Goal: Task Accomplishment & Management: Complete application form

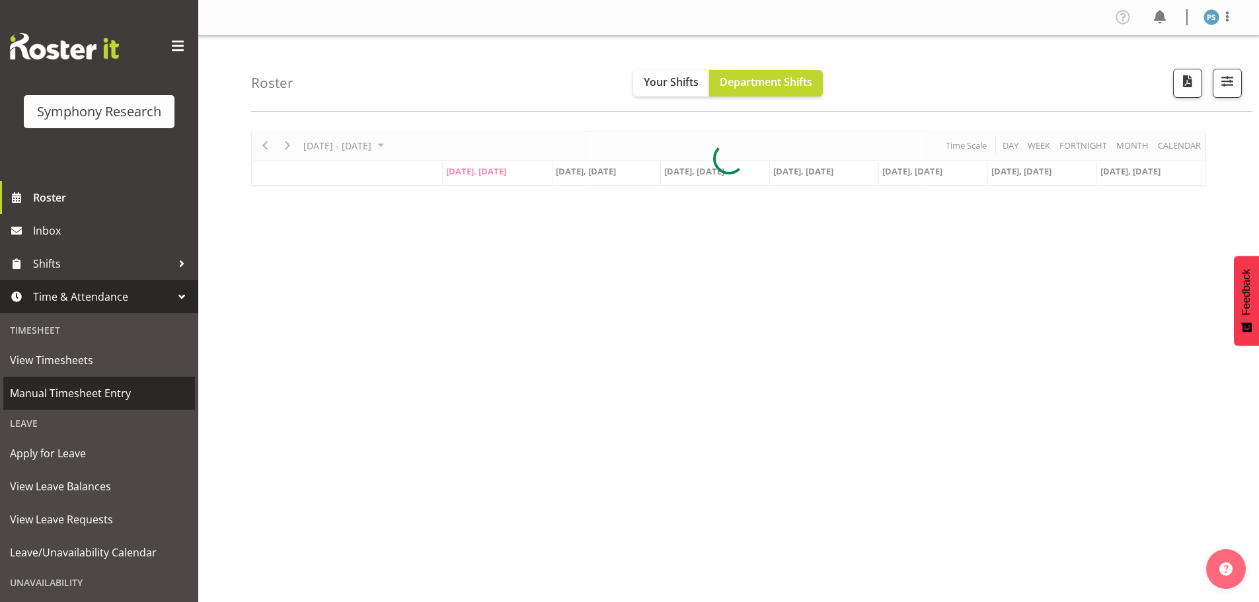
click at [116, 385] on span "Manual Timesheet Entry" at bounding box center [99, 393] width 178 height 20
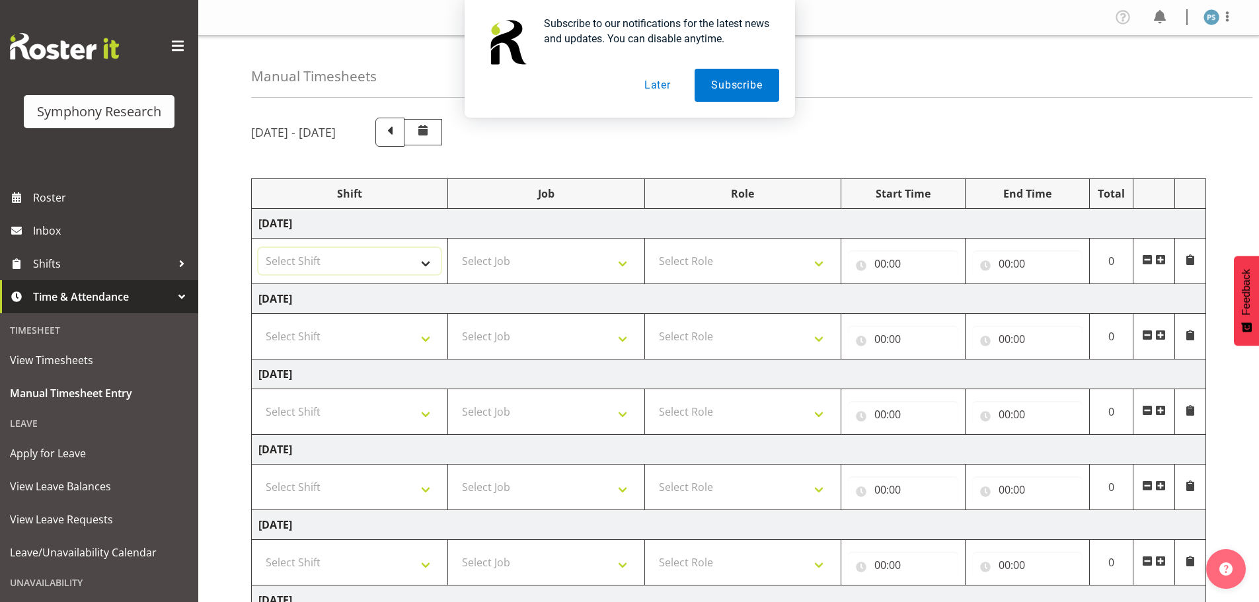
click at [431, 262] on select "Select Shift !!Weekend Residential (Roster IT Shift Label) *Business 9/10am ~ 4…" at bounding box center [349, 261] width 182 height 26
click at [667, 89] on button "Later" at bounding box center [657, 85] width 59 height 33
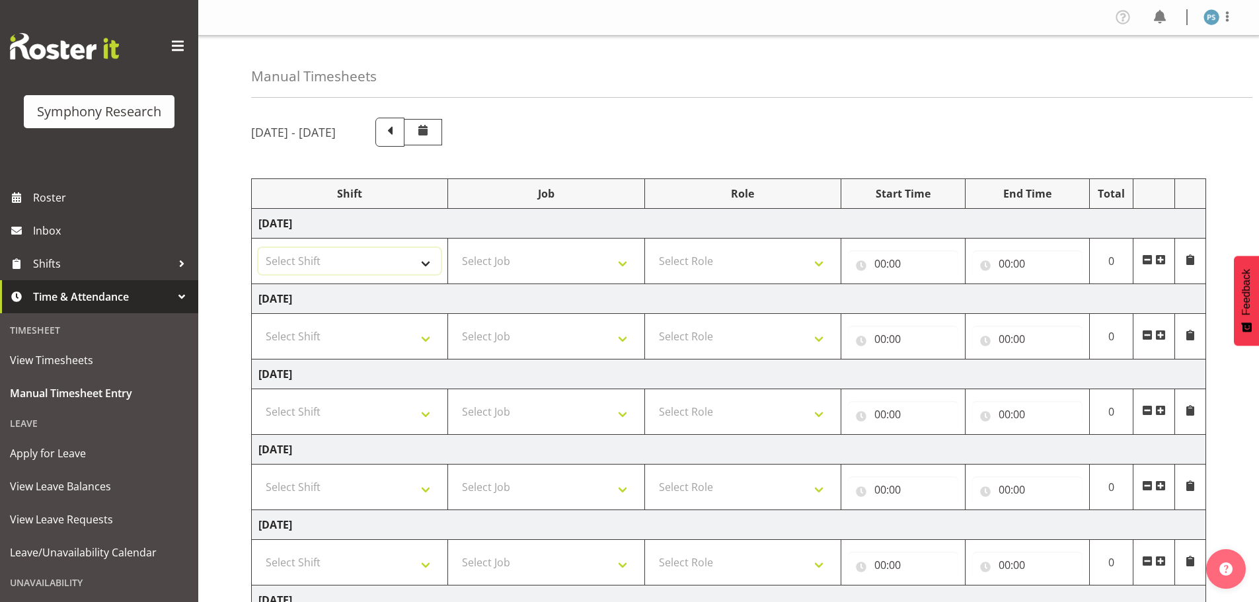
click at [431, 262] on select "Select Shift !!Weekend Residential (Roster IT Shift Label) *Business 9/10am ~ 4…" at bounding box center [349, 261] width 182 height 26
select select "4583"
click at [258, 248] on select "Select Shift !!Weekend Residential (Roster IT Shift Label) *Business 9/10am ~ 4…" at bounding box center [349, 261] width 182 height 26
click at [620, 263] on select "Select Job 550060 IF Admin 553492 World Poll Aus Wave 2 Main 2025 553493 World …" at bounding box center [546, 261] width 182 height 26
select select "715"
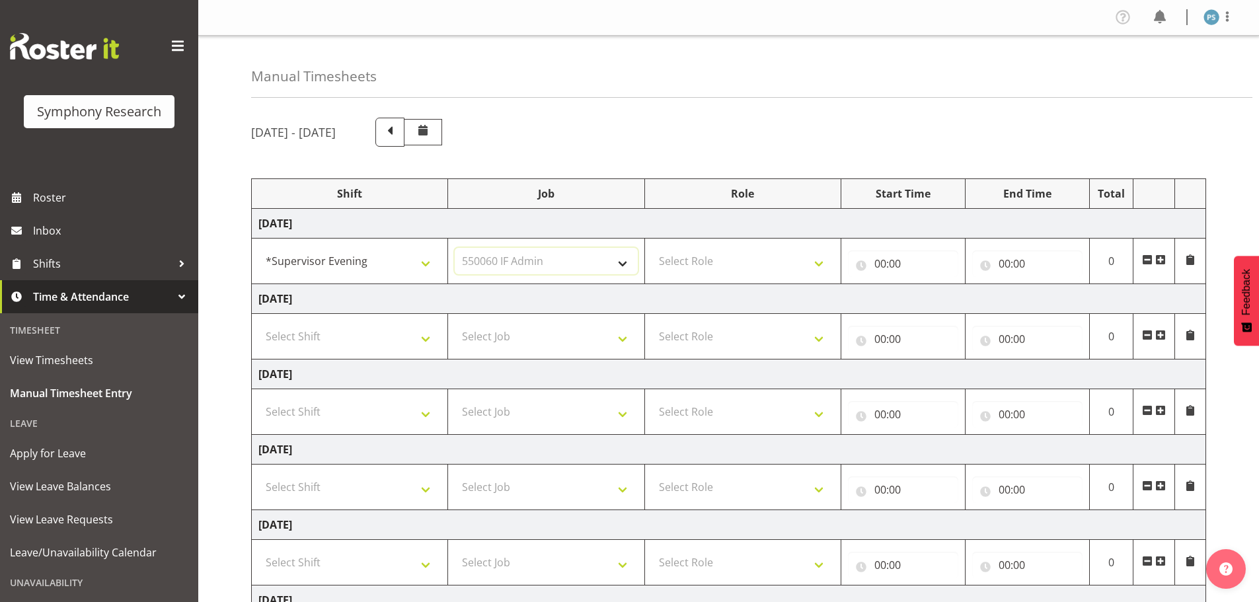
click at [455, 248] on select "Select Job 550060 IF Admin 553492 World Poll Aus Wave 2 Main 2025 553493 World …" at bounding box center [546, 261] width 182 height 26
click at [817, 264] on select "Select Role Supervisor Briefing Interviewing" at bounding box center [743, 261] width 182 height 26
select select "45"
click at [652, 248] on select "Select Role Supervisor Briefing Interviewing" at bounding box center [743, 261] width 182 height 26
click at [879, 260] on input "00:00" at bounding box center [903, 263] width 110 height 26
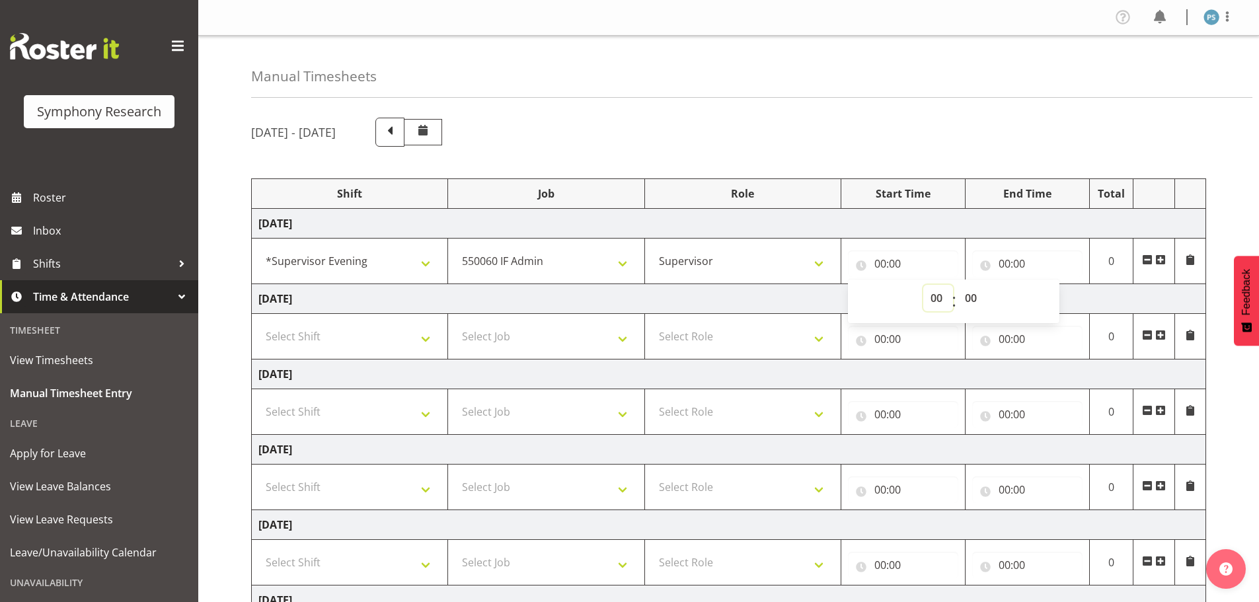
click at [930, 297] on select "00 01 02 03 04 05 06 07 08 09 10 11 12 13 14 15 16 17 18 19 20 21 22 23" at bounding box center [938, 298] width 30 height 26
select select "15"
click at [923, 285] on select "00 01 02 03 04 05 06 07 08 09 10 11 12 13 14 15 16 17 18 19 20 21 22 23" at bounding box center [938, 298] width 30 height 26
type input "15:00"
click at [973, 299] on select "00 01 02 03 04 05 06 07 08 09 10 11 12 13 14 15 16 17 18 19 20 21 22 23 24 25 2…" at bounding box center [972, 298] width 30 height 26
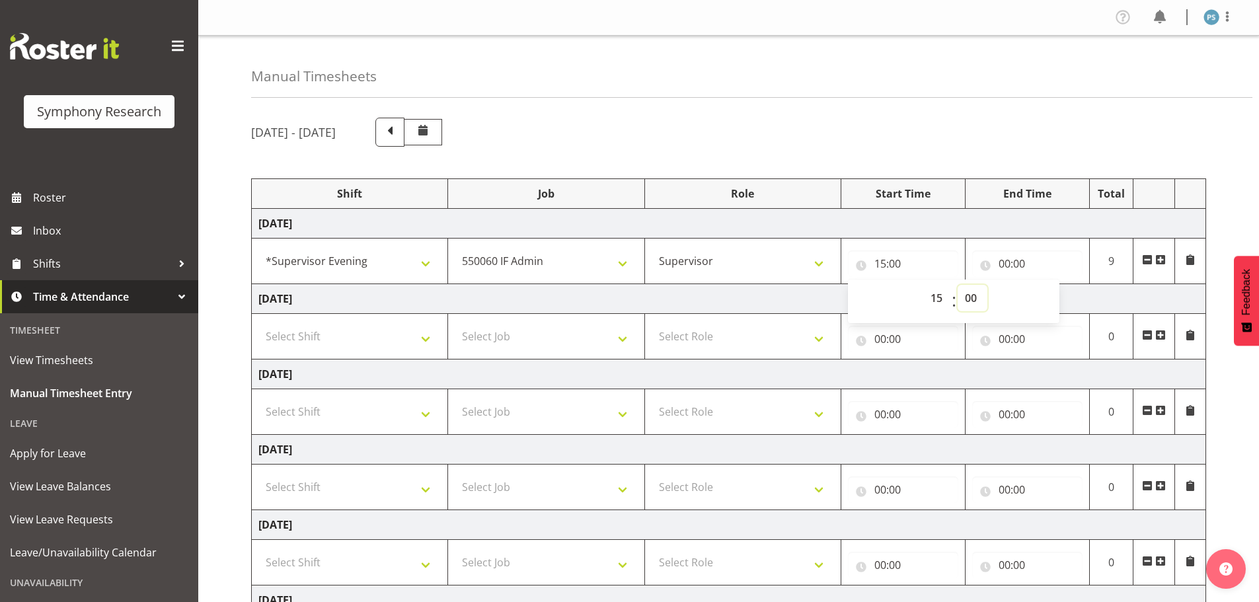
select select "45"
click at [957, 285] on select "00 01 02 03 04 05 06 07 08 09 10 11 12 13 14 15 16 17 18 19 20 21 22 23 24 25 2…" at bounding box center [972, 298] width 30 height 26
type input "15:45"
click at [1005, 267] on input "00:00" at bounding box center [1027, 263] width 110 height 26
click at [1063, 299] on select "00 01 02 03 04 05 06 07 08 09 10 11 12 13 14 15 16 17 18 19 20 21 22 23" at bounding box center [1062, 298] width 30 height 26
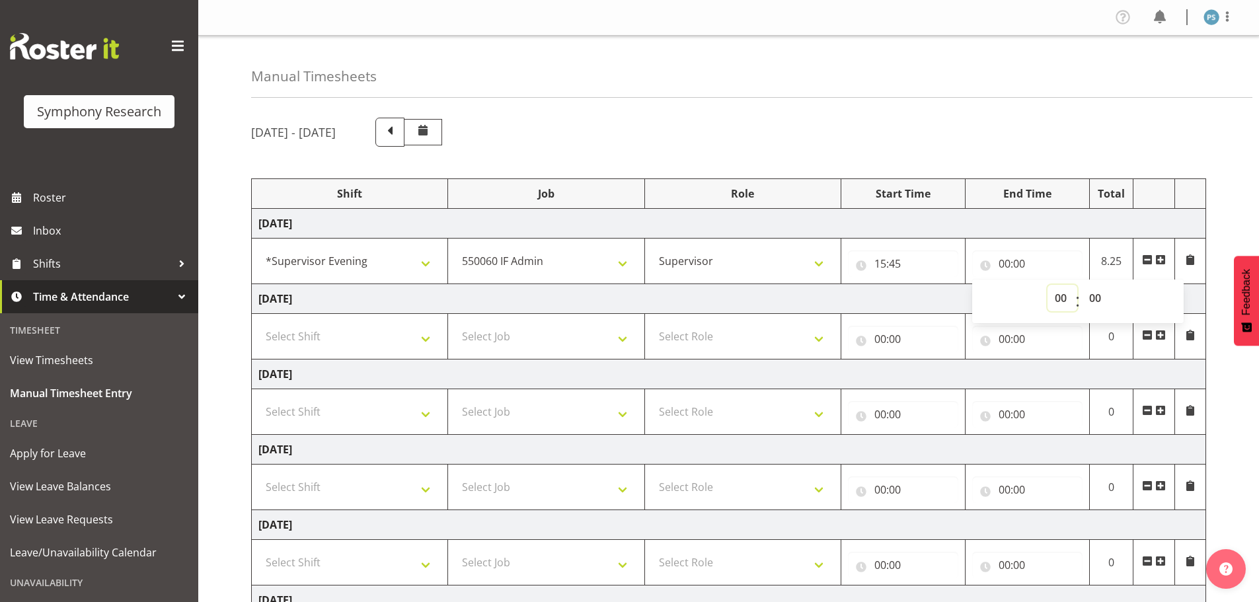
select select "16"
click at [1047, 285] on select "00 01 02 03 04 05 06 07 08 09 10 11 12 13 14 15 16 17 18 19 20 21 22 23" at bounding box center [1062, 298] width 30 height 26
type input "16:00"
click at [1162, 256] on span at bounding box center [1160, 259] width 11 height 11
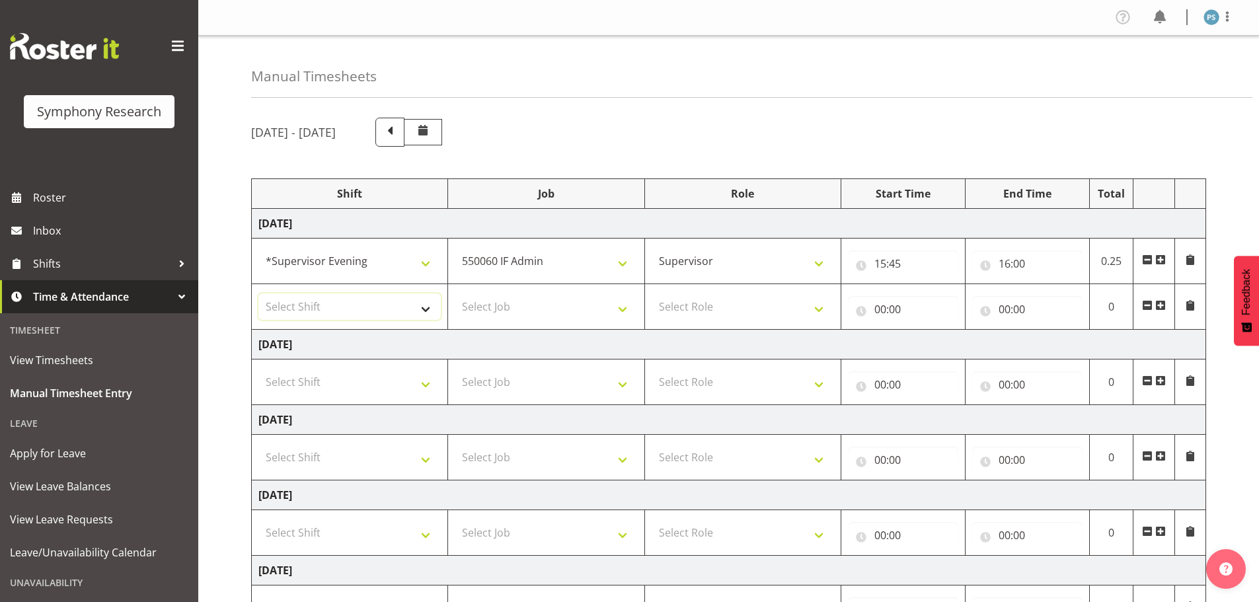
click at [427, 313] on select "Select Shift !!Weekend Residential (Roster IT Shift Label) *Business 9/10am ~ 4…" at bounding box center [349, 306] width 182 height 26
select select "4583"
click at [258, 293] on select "Select Shift !!Weekend Residential (Roster IT Shift Label) *Business 9/10am ~ 4…" at bounding box center [349, 306] width 182 height 26
click at [623, 311] on select "Select Job 550060 IF Admin 553492 World Poll Aus Wave 2 Main 2025 553493 World …" at bounding box center [546, 306] width 182 height 26
select select "10527"
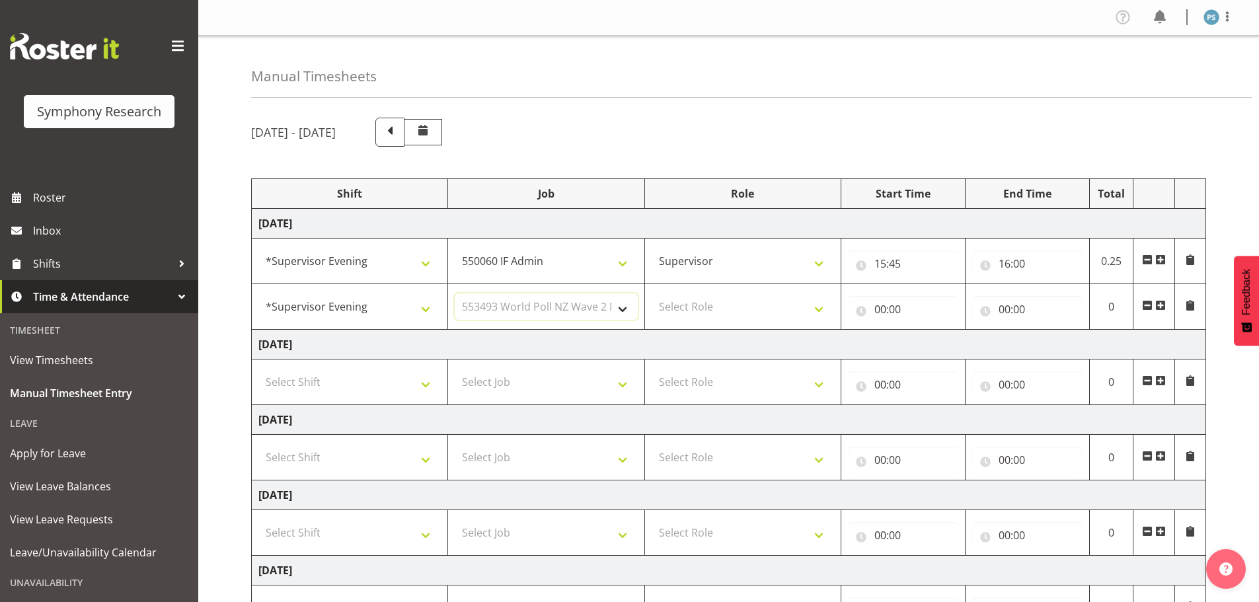
click at [455, 293] on select "Select Job 550060 IF Admin 553492 World Poll Aus Wave 2 Main 2025 553493 World …" at bounding box center [546, 306] width 182 height 26
click at [819, 308] on select "Select Role Supervisor Briefing Interviewing" at bounding box center [743, 306] width 182 height 26
select select "45"
click at [652, 293] on select "Select Role Supervisor Briefing Interviewing" at bounding box center [743, 306] width 182 height 26
click at [879, 309] on input "00:00" at bounding box center [903, 309] width 110 height 26
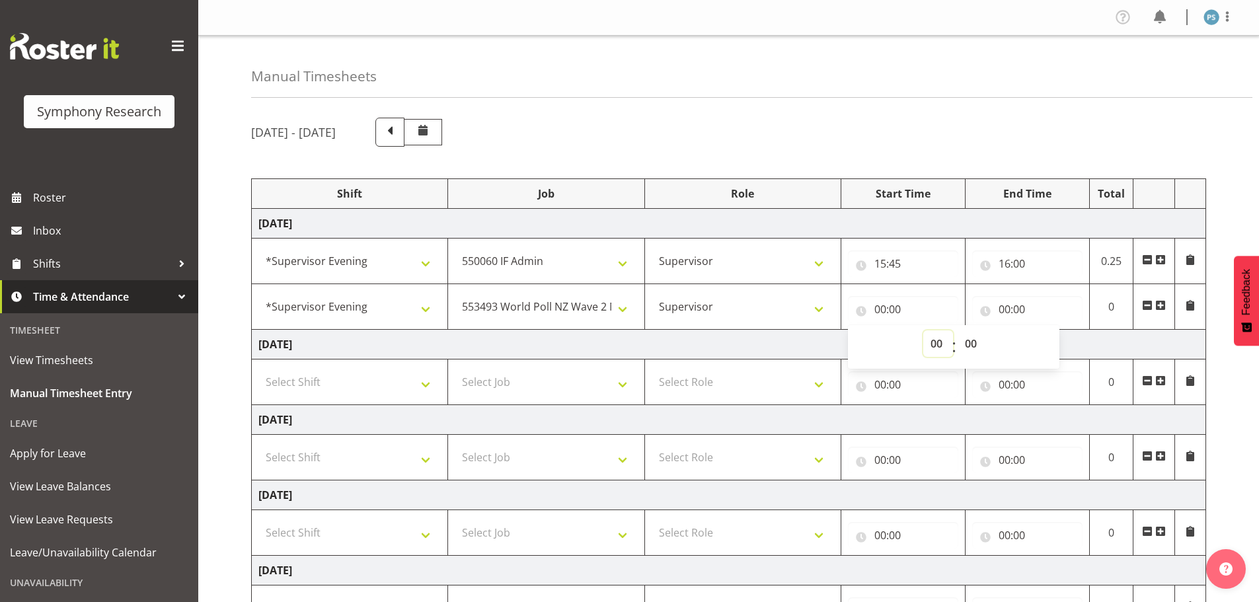
click at [942, 341] on select "00 01 02 03 04 05 06 07 08 09 10 11 12 13 14 15 16 17 18 19 20 21 22 23" at bounding box center [938, 343] width 30 height 26
select select "16"
click at [923, 330] on select "00 01 02 03 04 05 06 07 08 09 10 11 12 13 14 15 16 17 18 19 20 21 22 23" at bounding box center [938, 343] width 30 height 26
type input "16:00"
click at [975, 344] on select "00 01 02 03 04 05 06 07 08 09 10 11 12 13 14 15 16 17 18 19 20 21 22 23 24 25 2…" at bounding box center [972, 343] width 30 height 26
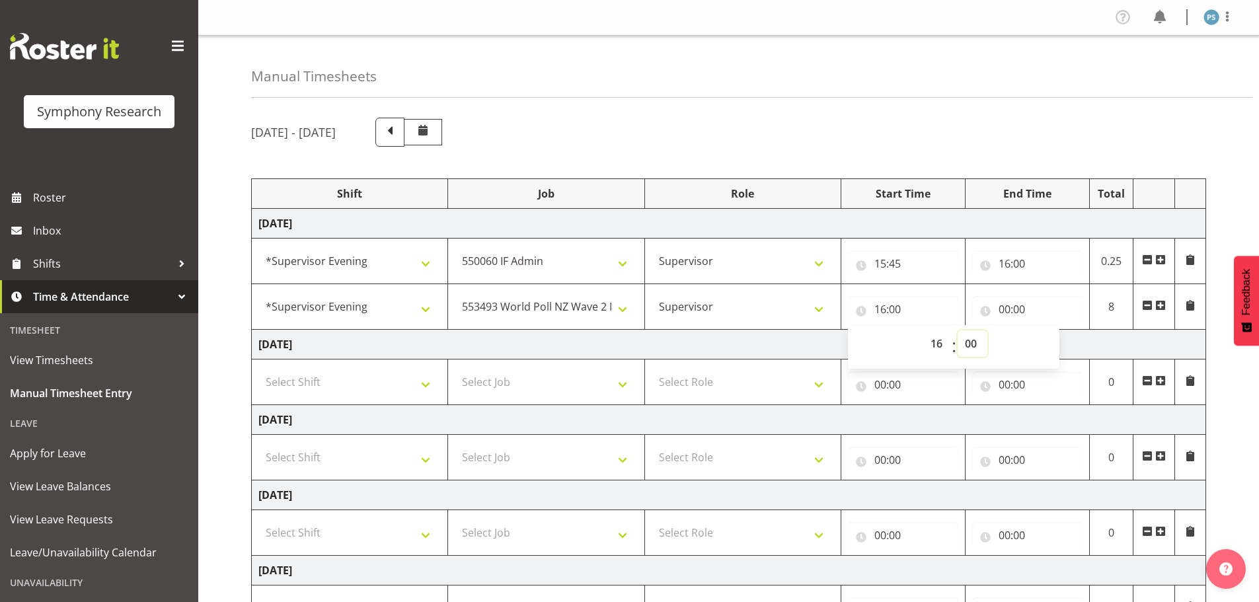
select select "30"
click at [957, 330] on select "00 01 02 03 04 05 06 07 08 09 10 11 12 13 14 15 16 17 18 19 20 21 22 23 24 25 2…" at bounding box center [972, 343] width 30 height 26
type input "16:30"
click at [1010, 309] on input "00:00" at bounding box center [1027, 309] width 110 height 26
click at [1057, 340] on select "00 01 02 03 04 05 06 07 08 09 10 11 12 13 14 15 16 17 18 19 20 21 22 23" at bounding box center [1062, 343] width 30 height 26
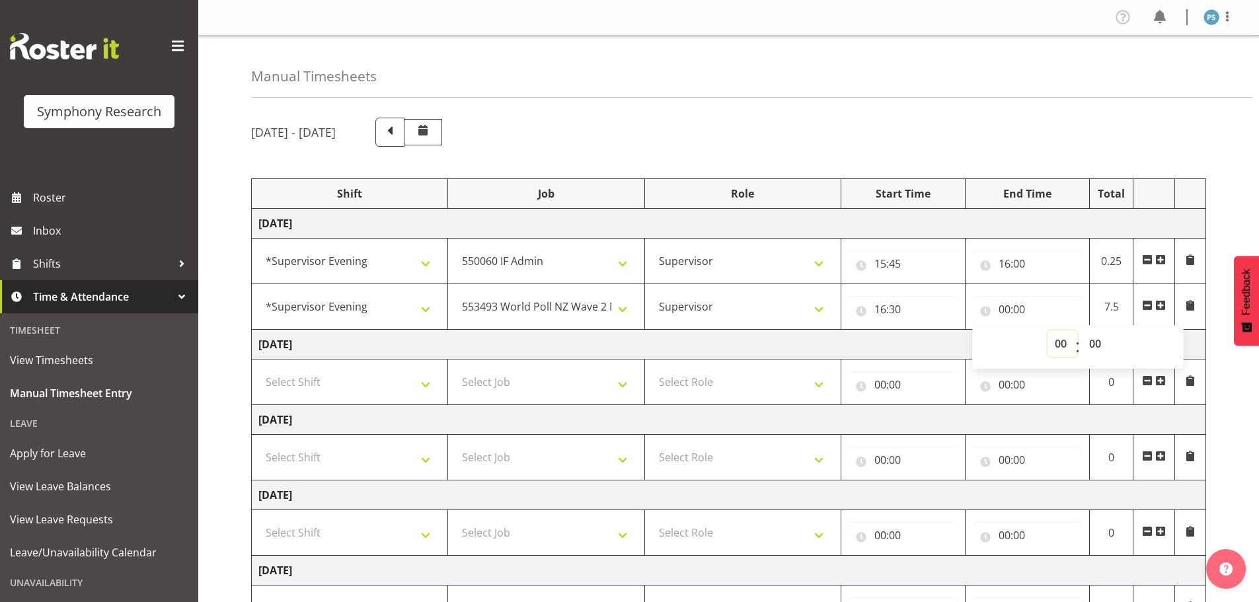
select select "19"
click at [1047, 330] on select "00 01 02 03 04 05 06 07 08 09 10 11 12 13 14 15 16 17 18 19 20 21 22 23" at bounding box center [1062, 343] width 30 height 26
type input "19:00"
click at [1162, 305] on span at bounding box center [1160, 305] width 11 height 11
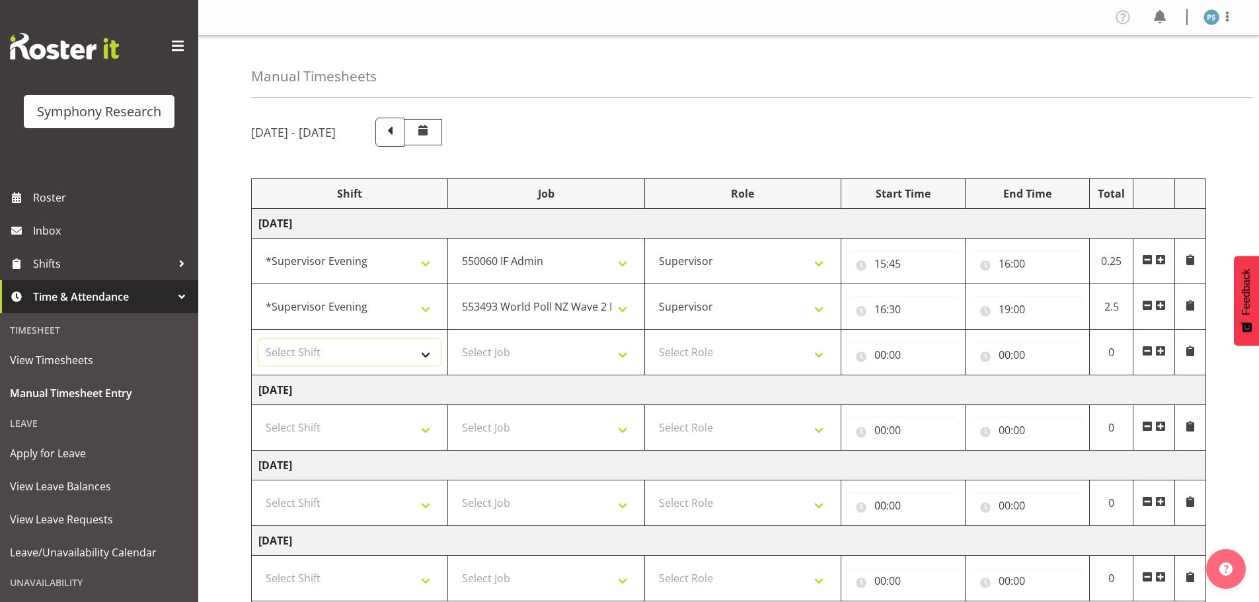
click at [430, 356] on select "Select Shift !!Weekend Residential (Roster IT Shift Label) *Business 9/10am ~ 4…" at bounding box center [349, 352] width 182 height 26
select select "4583"
click at [258, 339] on select "Select Shift !!Weekend Residential (Roster IT Shift Label) *Business 9/10am ~ 4…" at bounding box center [349, 352] width 182 height 26
click at [630, 356] on select "Select Job 550060 IF Admin 553492 World Poll Aus Wave 2 Main 2025 553493 World …" at bounding box center [546, 352] width 182 height 26
select select "10499"
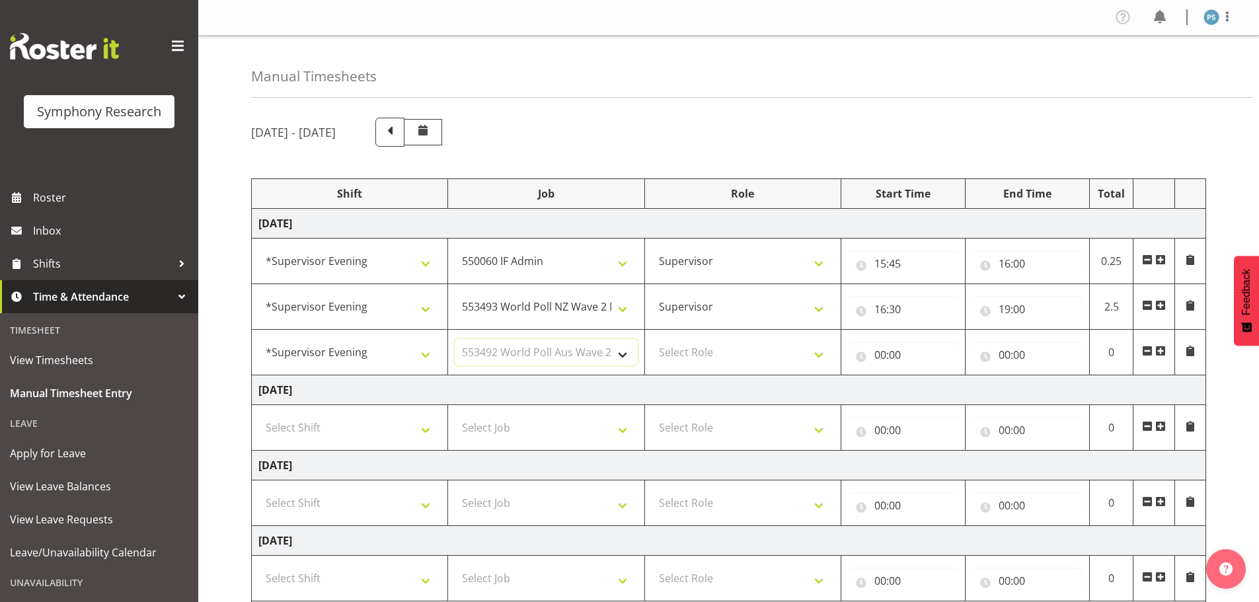
click at [455, 339] on select "Select Job 550060 IF Admin 553492 World Poll Aus Wave 2 Main 2025 553493 World …" at bounding box center [546, 352] width 182 height 26
click at [821, 355] on select "Select Role Supervisor Briefing Interviewing" at bounding box center [743, 352] width 182 height 26
select select "45"
click at [652, 339] on select "Select Role Supervisor Briefing Interviewing" at bounding box center [743, 352] width 182 height 26
click at [885, 356] on input "00:00" at bounding box center [903, 355] width 110 height 26
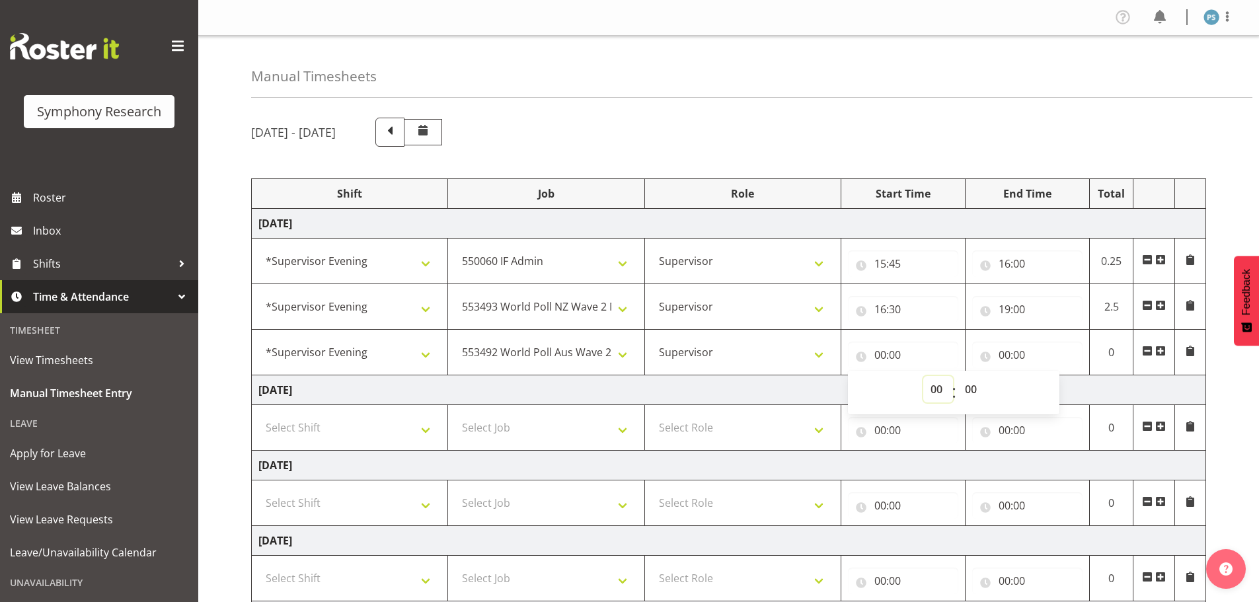
click at [941, 387] on select "00 01 02 03 04 05 06 07 08 09 10 11 12 13 14 15 16 17 18 19 20 21 22 23" at bounding box center [938, 389] width 30 height 26
select select "19"
click at [923, 376] on select "00 01 02 03 04 05 06 07 08 09 10 11 12 13 14 15 16 17 18 19 20 21 22 23" at bounding box center [938, 389] width 30 height 26
type input "19:00"
click at [1004, 358] on input "00:00" at bounding box center [1027, 355] width 110 height 26
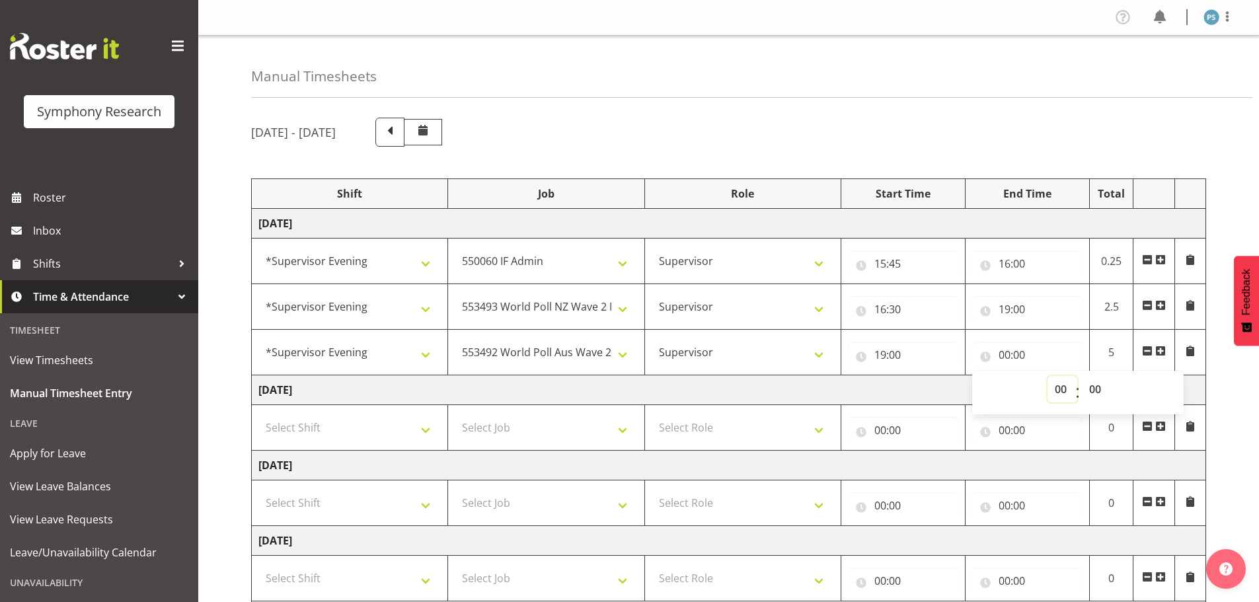
click at [1051, 393] on select "00 01 02 03 04 05 06 07 08 09 10 11 12 13 14 15 16 17 18 19 20 21 22 23" at bounding box center [1062, 389] width 30 height 26
select select "23"
click at [1047, 376] on select "00 01 02 03 04 05 06 07 08 09 10 11 12 13 14 15 16 17 18 19 20 21 22 23" at bounding box center [1062, 389] width 30 height 26
type input "23:00"
click at [1102, 387] on select "00 01 02 03 04 05 06 07 08 09 10 11 12 13 14 15 16 17 18 19 20 21 22 23 24 25 2…" at bounding box center [1097, 389] width 30 height 26
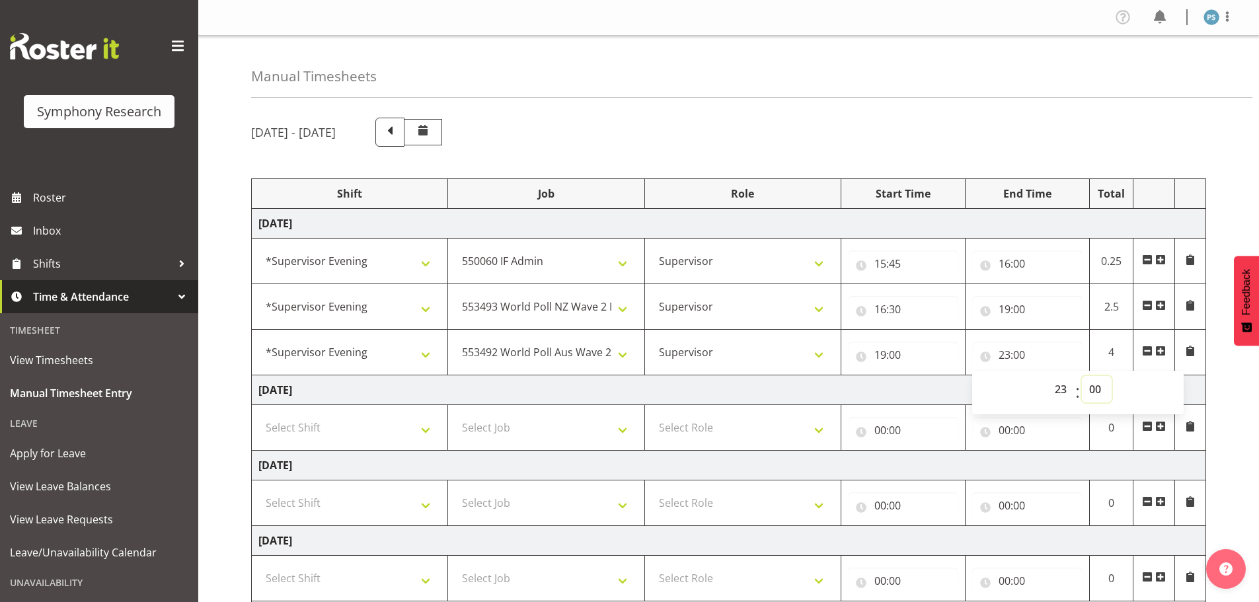
select select "30"
click at [1082, 376] on select "00 01 02 03 04 05 06 07 08 09 10 11 12 13 14 15 16 17 18 19 20 21 22 23 24 25 2…" at bounding box center [1097, 389] width 30 height 26
type input "23:30"
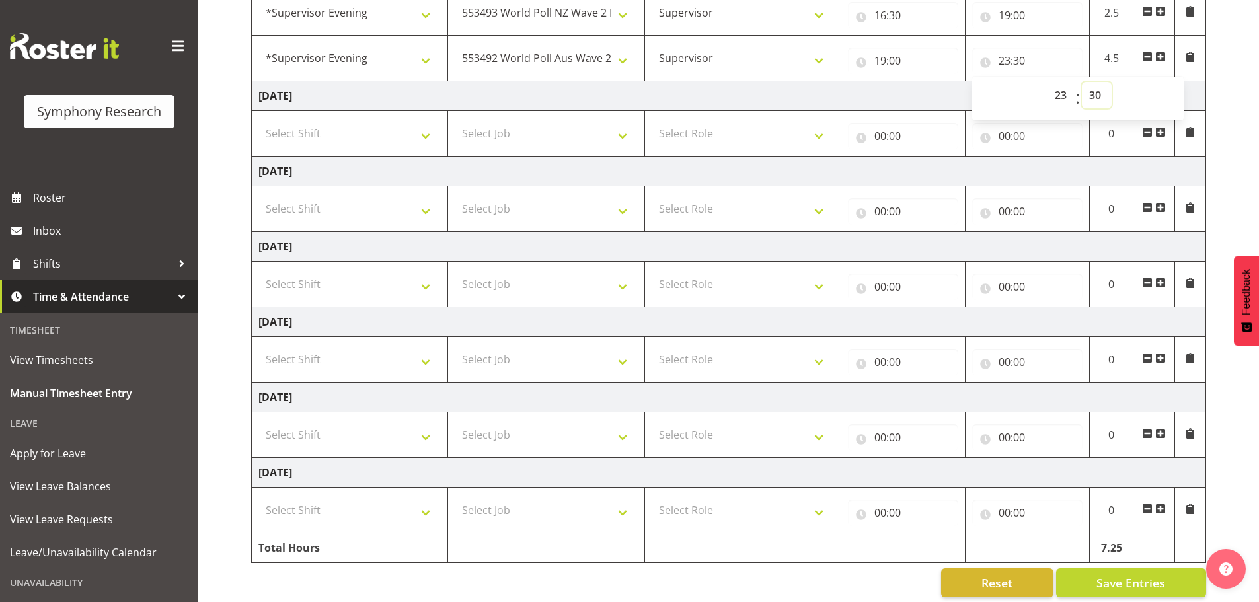
scroll to position [309, 0]
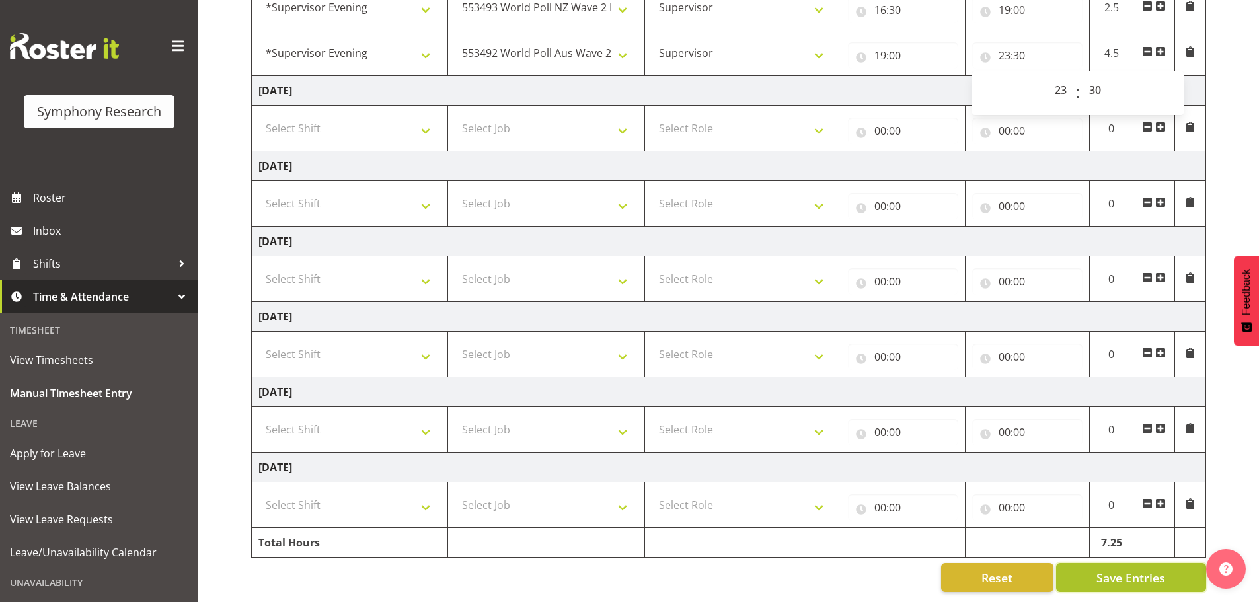
click at [1105, 569] on span "Save Entries" at bounding box center [1130, 577] width 69 height 17
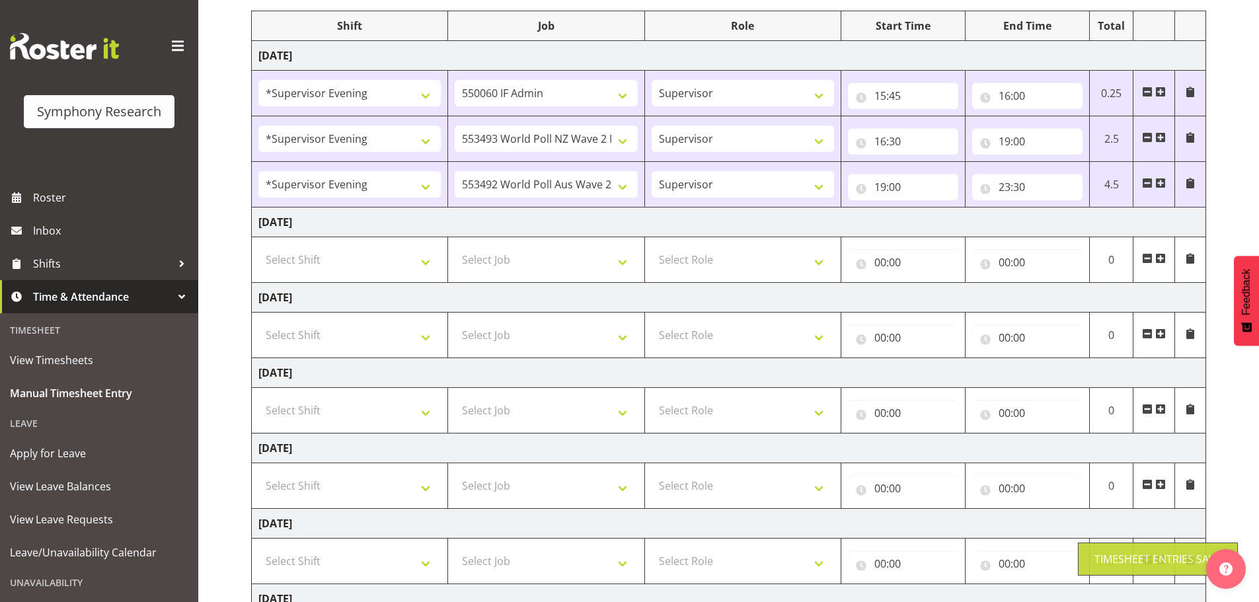
scroll to position [0, 0]
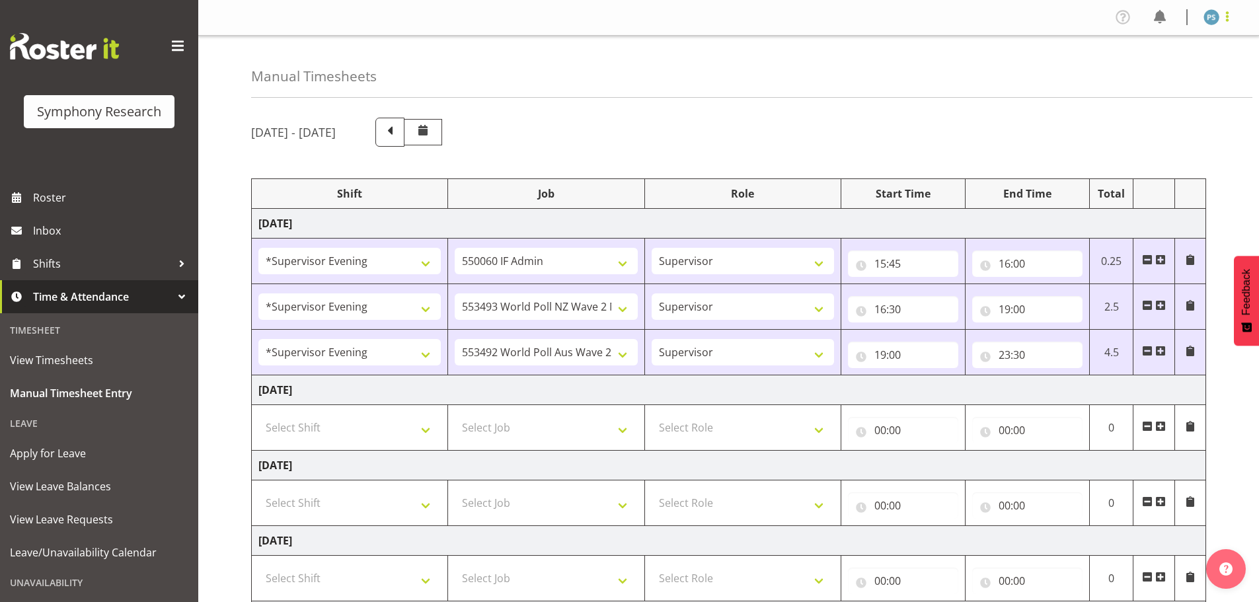
click at [1228, 17] on span at bounding box center [1227, 17] width 16 height 16
click at [1166, 63] on link "Log Out" at bounding box center [1171, 69] width 127 height 24
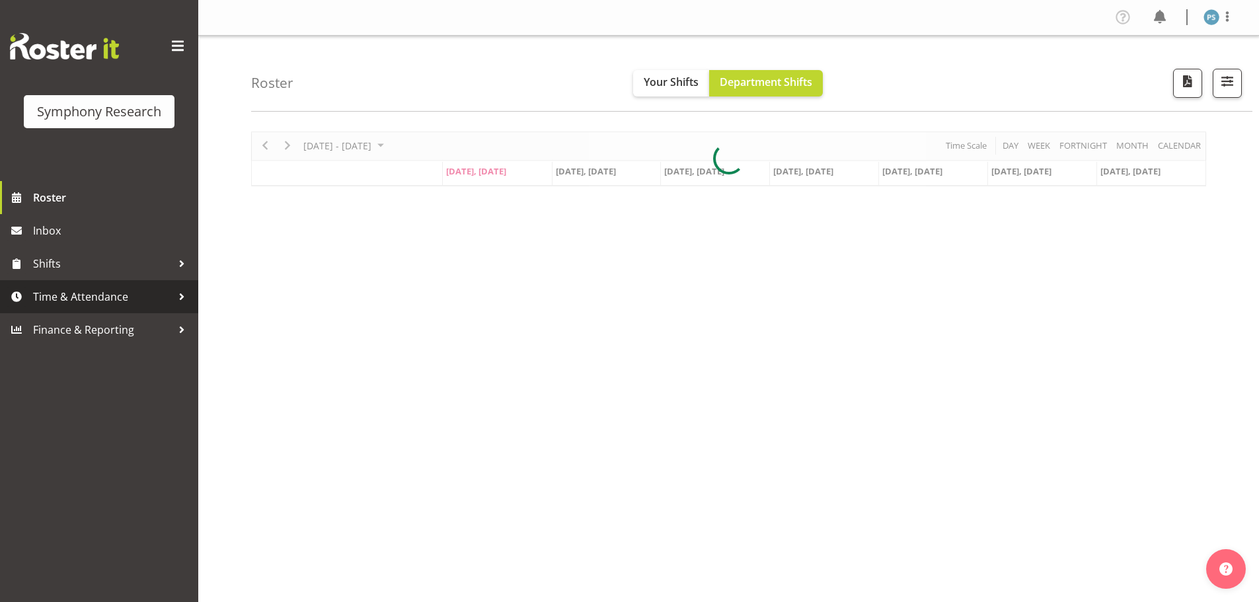
click at [132, 298] on span "Time & Attendance" at bounding box center [102, 297] width 139 height 20
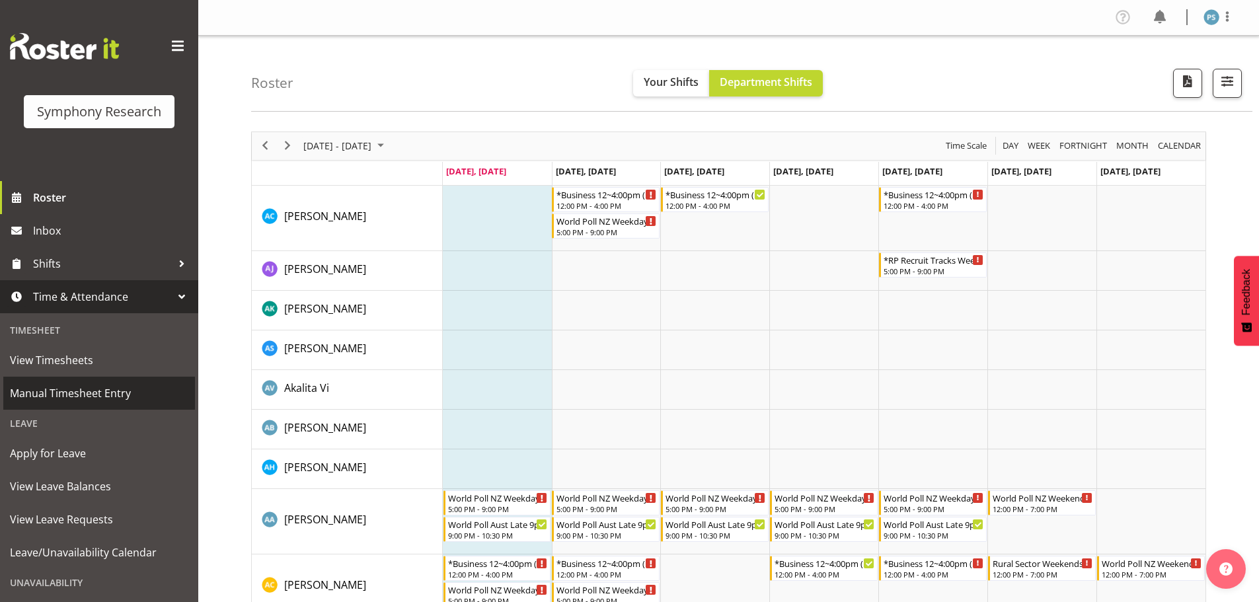
click at [71, 394] on span "Manual Timesheet Entry" at bounding box center [99, 393] width 178 height 20
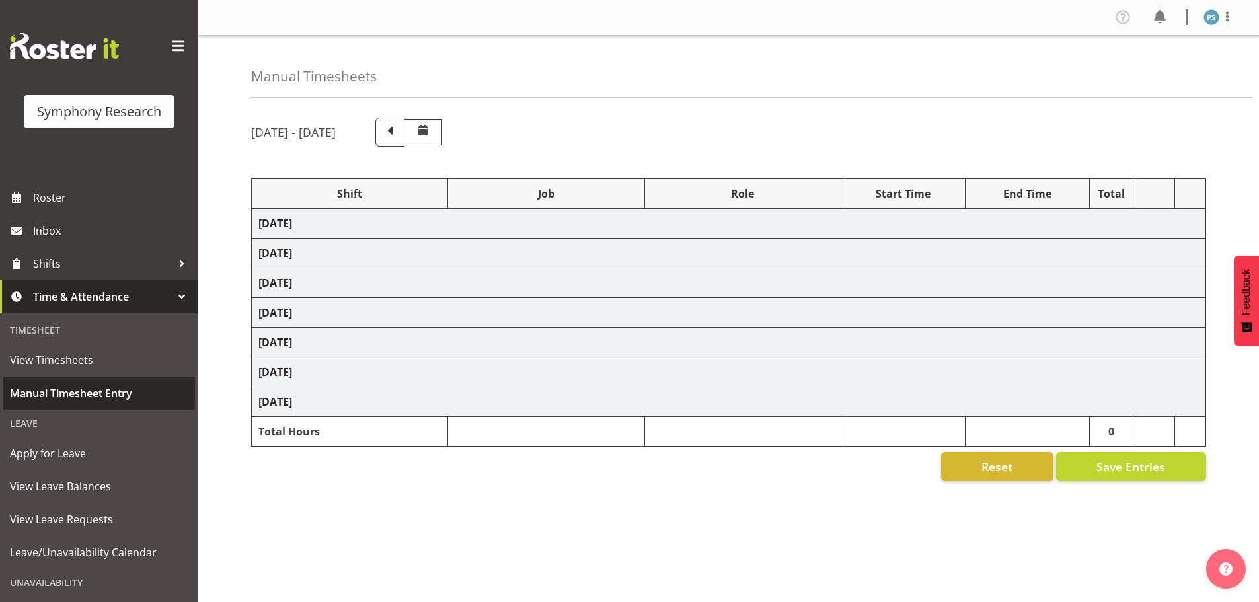
select select "4583"
select select "10527"
select select "4583"
select select "10499"
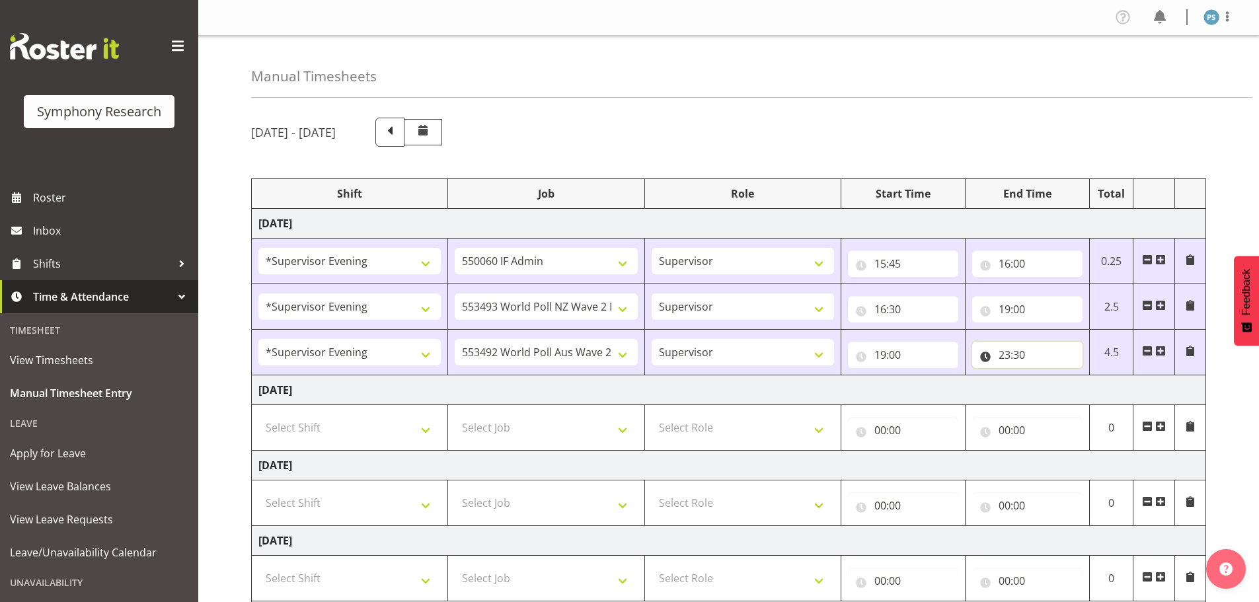
click at [1023, 360] on input "23:30" at bounding box center [1027, 355] width 110 height 26
click at [1098, 389] on select "00 01 02 03 04 05 06 07 08 09 10 11 12 13 14 15 16 17 18 19 20 21 22 23 24 25 2…" at bounding box center [1097, 389] width 30 height 26
select select "35"
click at [1082, 376] on select "00 01 02 03 04 05 06 07 08 09 10 11 12 13 14 15 16 17 18 19 20 21 22 23 24 25 2…" at bounding box center [1097, 389] width 30 height 26
type input "23:35"
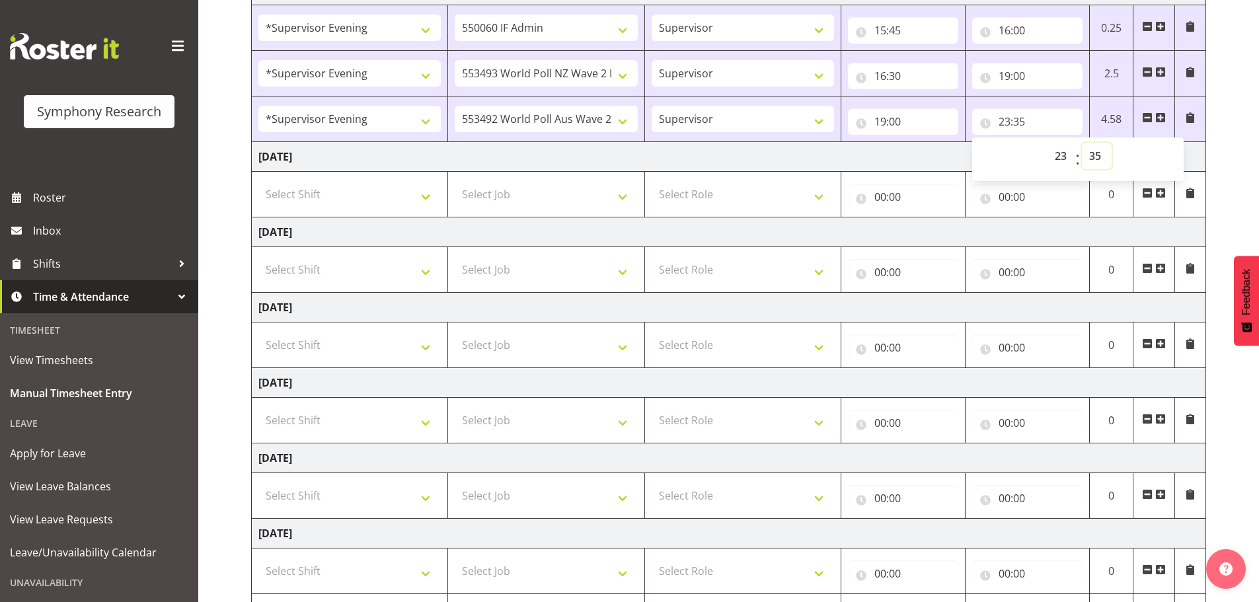
scroll to position [309, 0]
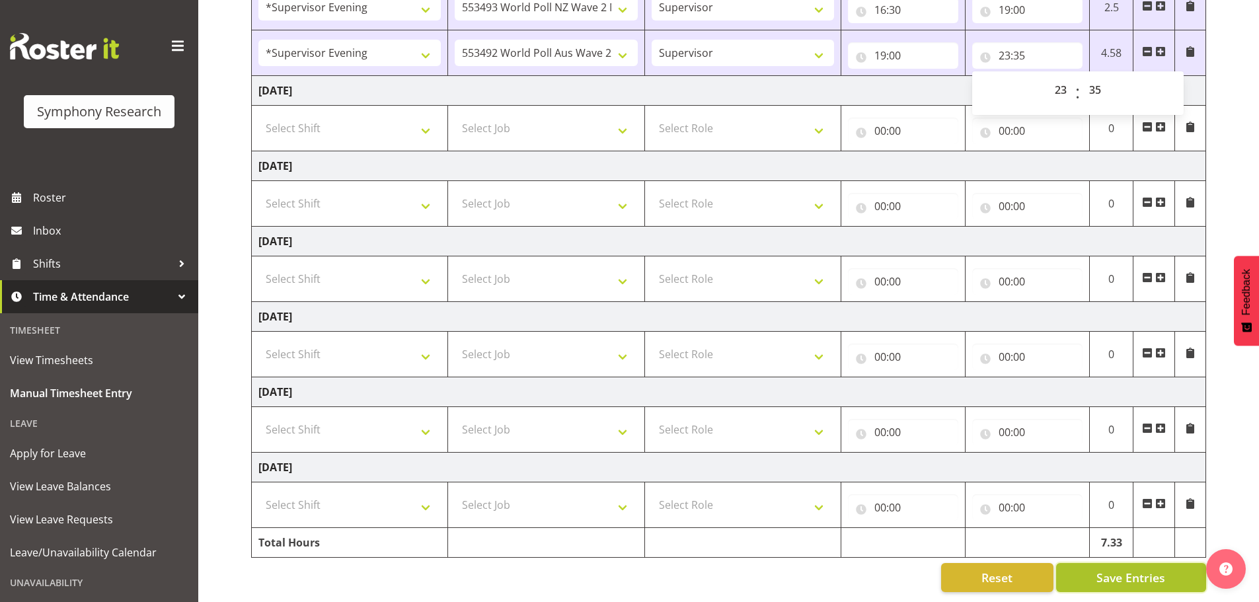
click at [1111, 569] on span "Save Entries" at bounding box center [1130, 577] width 69 height 17
click at [1129, 572] on span "Save Entries" at bounding box center [1130, 577] width 69 height 17
click at [1132, 569] on span "Save Entries" at bounding box center [1130, 577] width 69 height 17
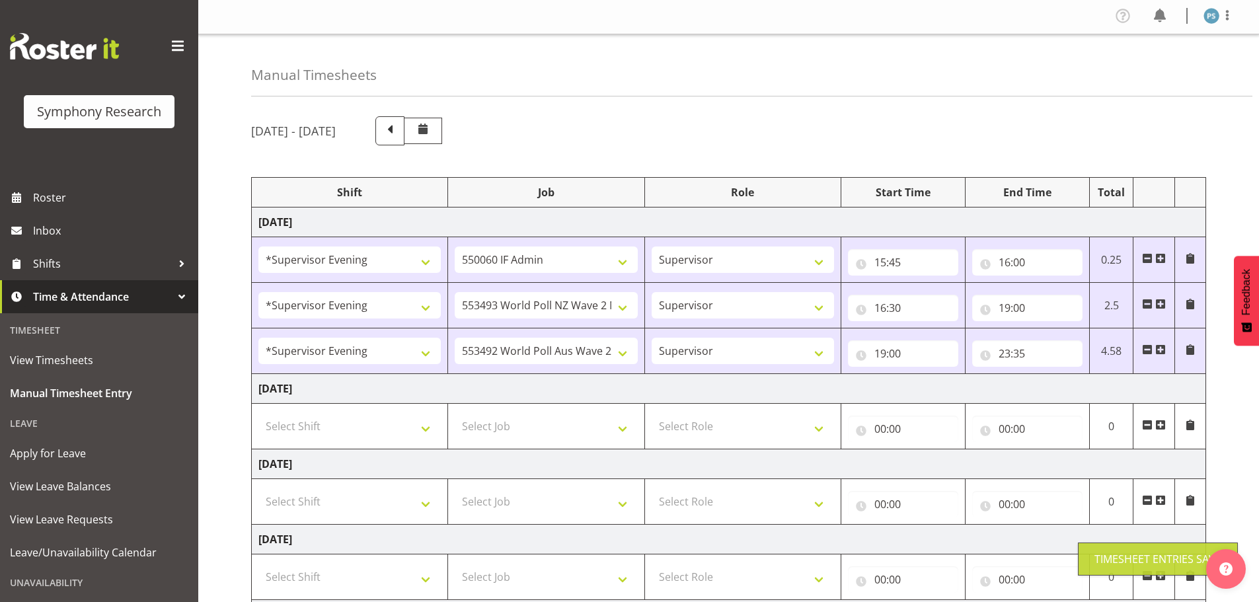
scroll to position [0, 0]
click at [1230, 17] on span at bounding box center [1227, 17] width 16 height 16
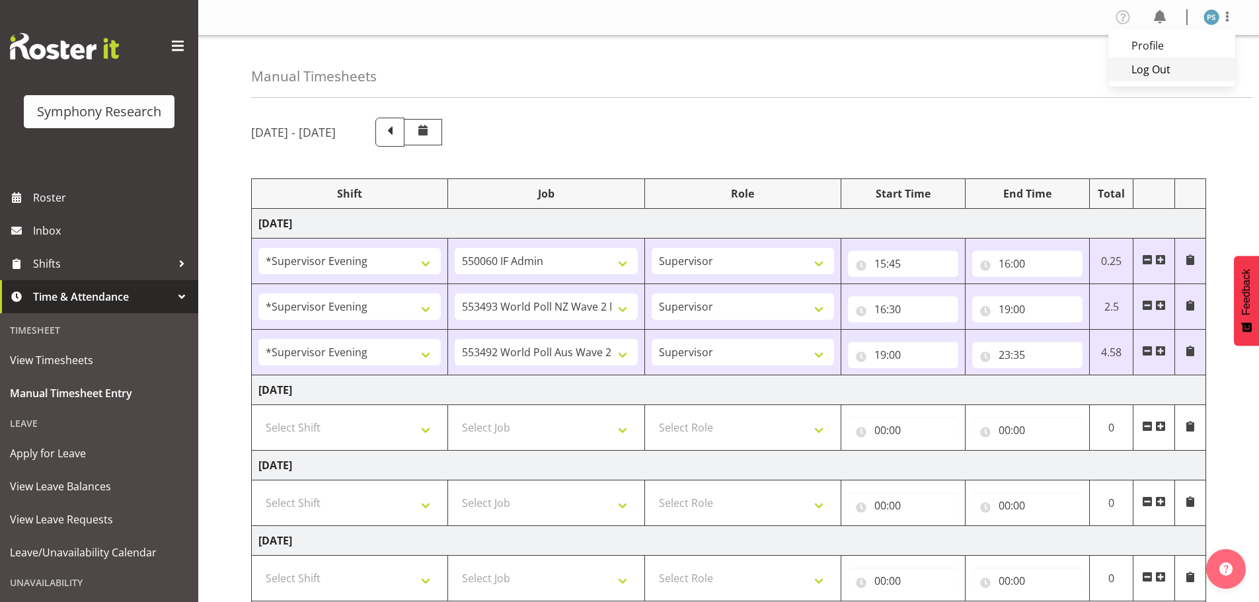
click at [1176, 76] on link "Log Out" at bounding box center [1171, 69] width 127 height 24
